Goal: Find specific page/section: Find specific page/section

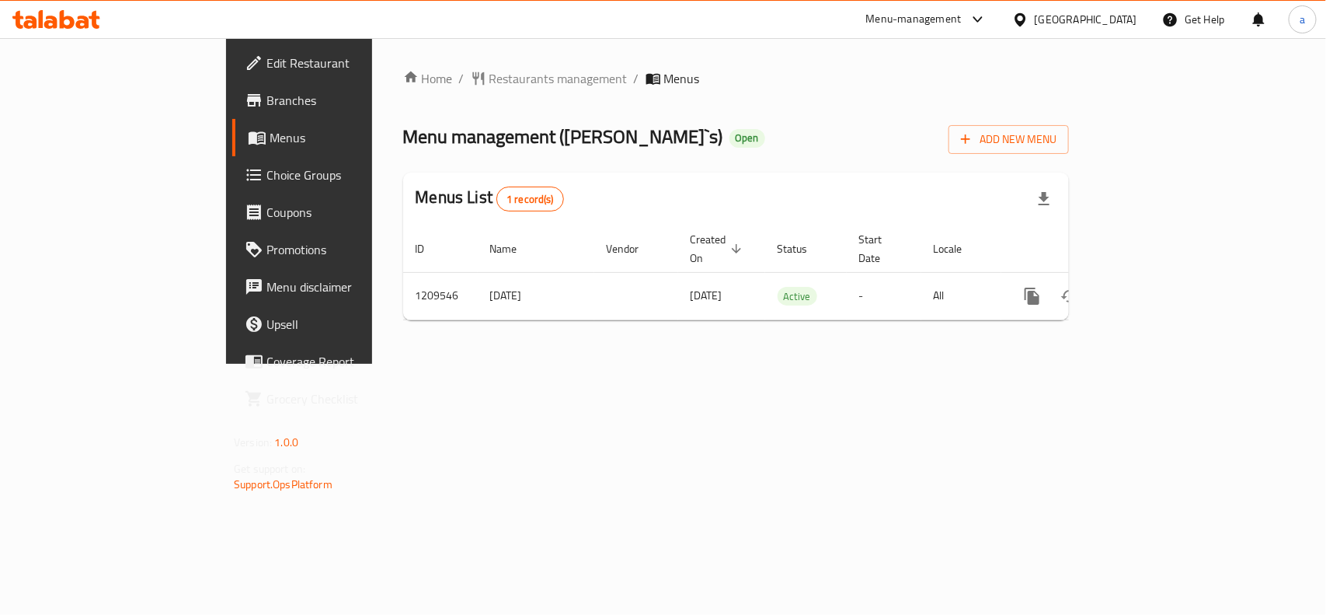
click at [1112, 26] on div "[GEOGRAPHIC_DATA]" at bounding box center [1086, 19] width 103 height 17
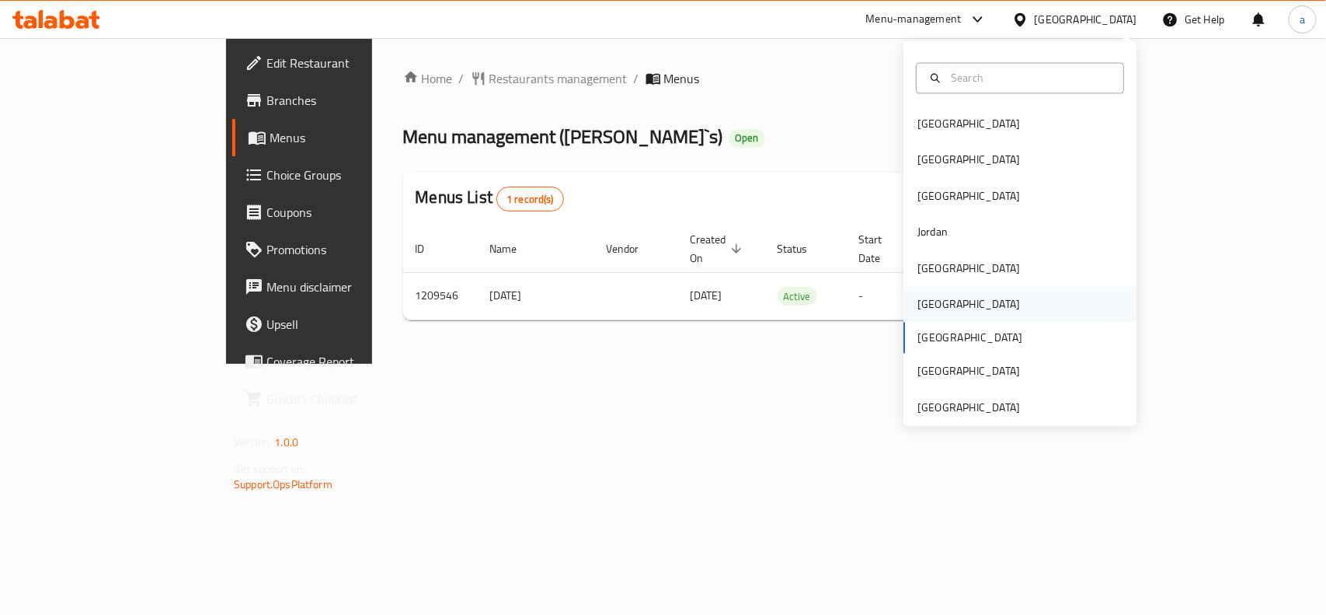
click at [922, 307] on div "[GEOGRAPHIC_DATA]" at bounding box center [969, 304] width 103 height 17
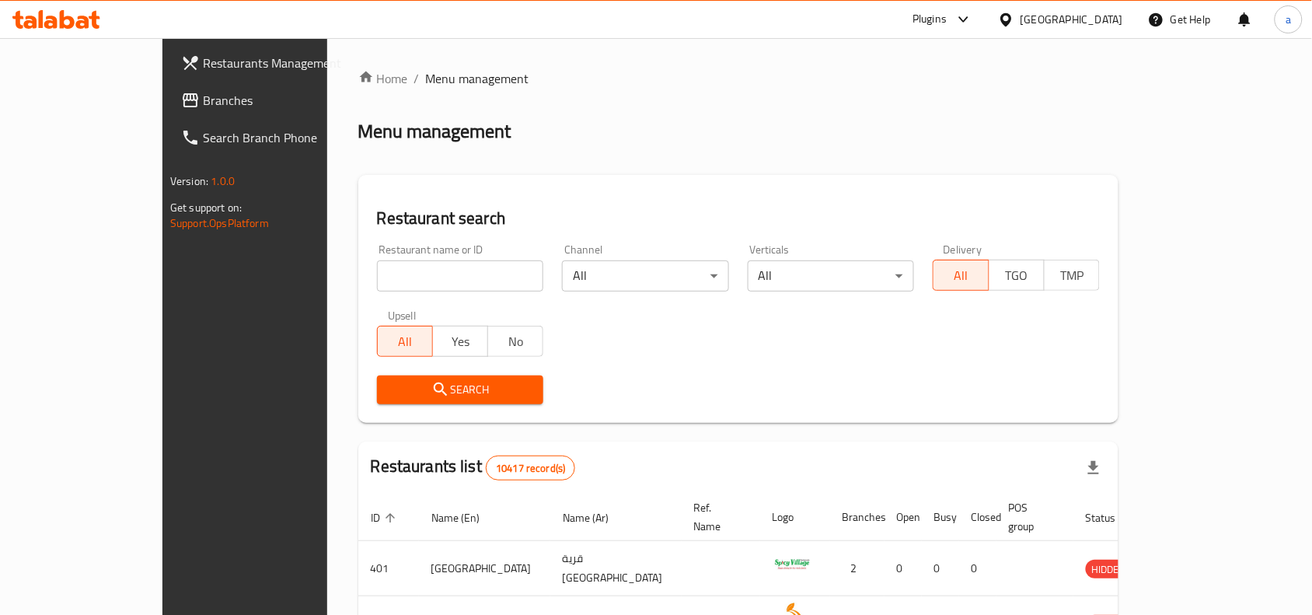
click at [169, 110] on link "Branches" at bounding box center [275, 100] width 213 height 37
